Goal: Information Seeking & Learning: Learn about a topic

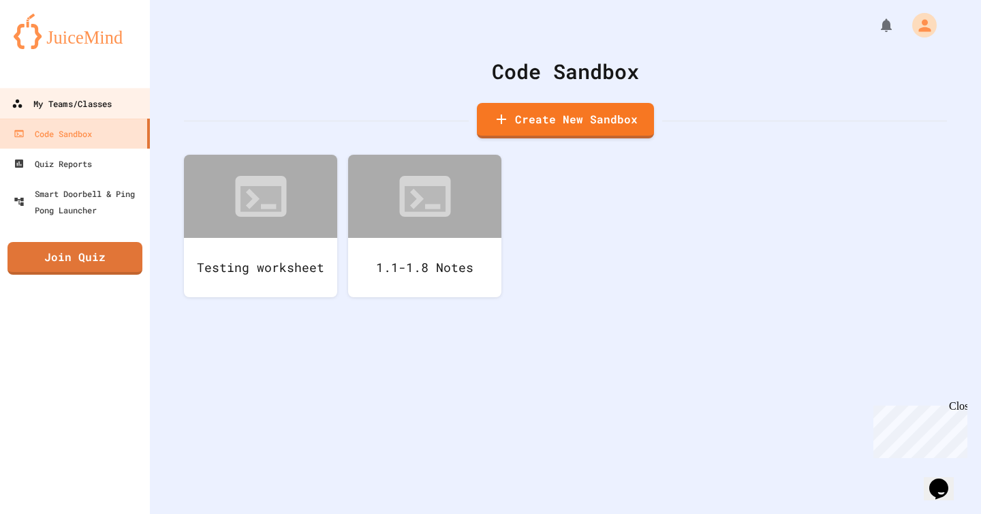
click at [82, 114] on link "My Teams/Classes" at bounding box center [75, 103] width 155 height 31
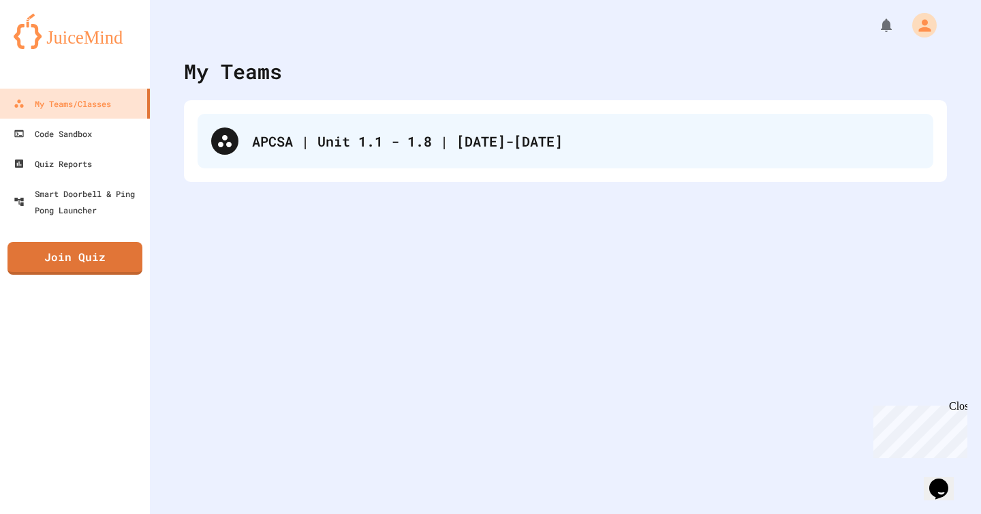
click at [295, 128] on div "APCSA | Unit 1.1 - 1.8 | [DATE]-[DATE]" at bounding box center [566, 141] width 736 height 55
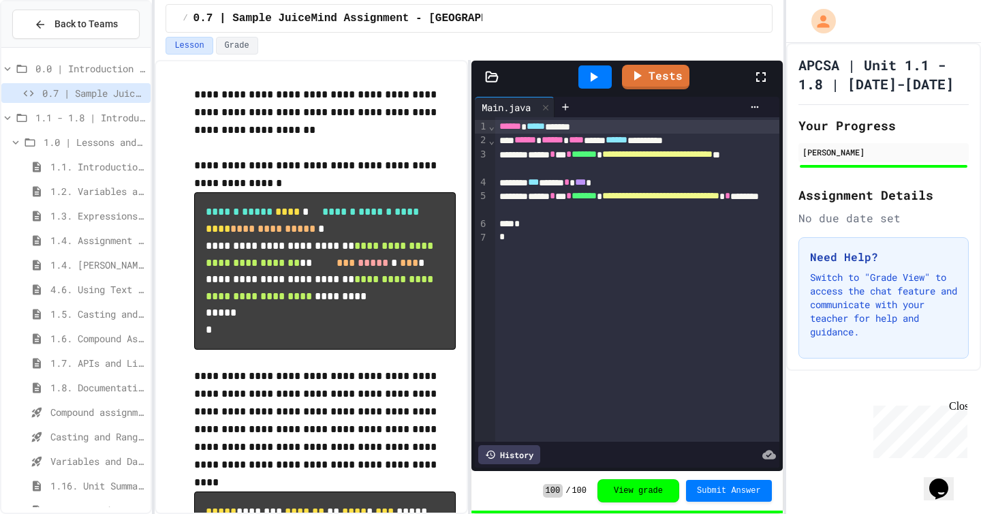
click at [74, 258] on span "1.4. [PERSON_NAME] and User Input" at bounding box center [97, 265] width 95 height 14
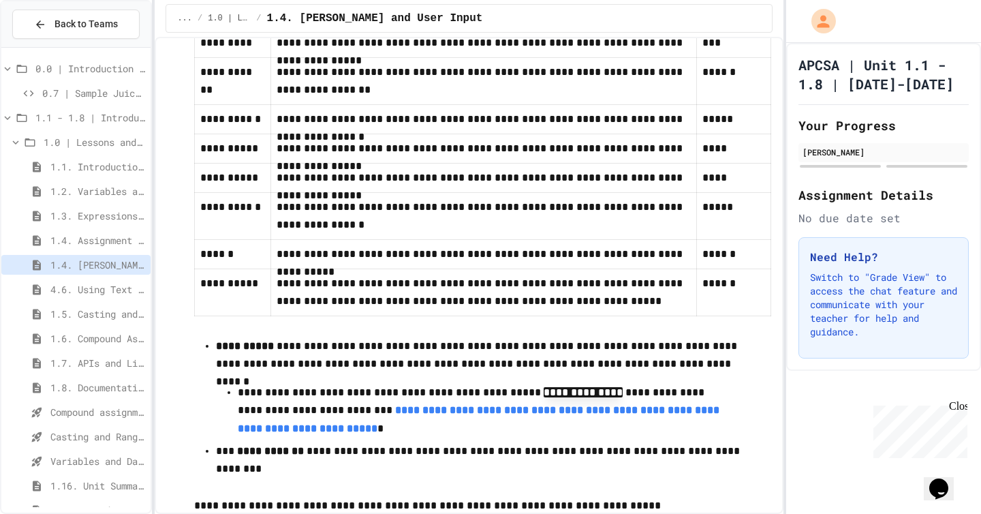
scroll to position [1672, 0]
